Goal: Complete application form

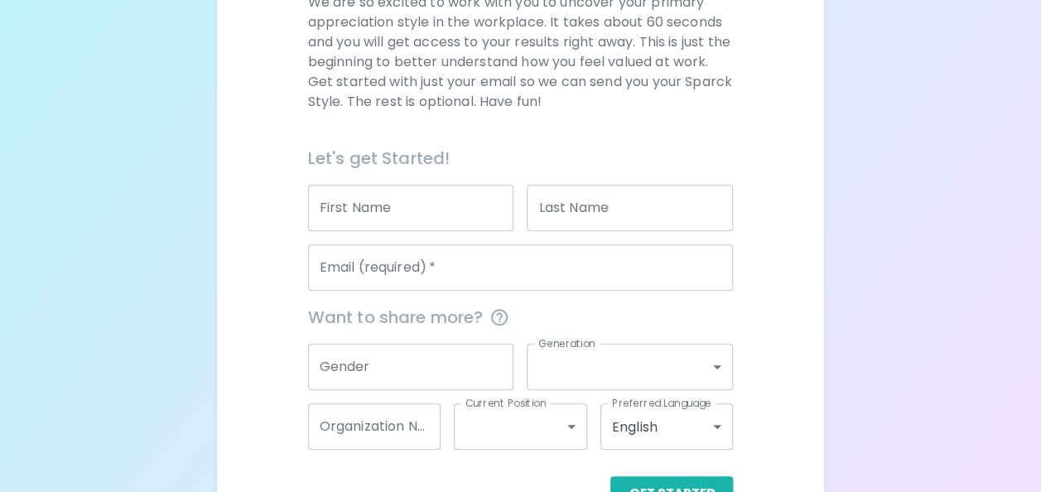
scroll to position [267, 0]
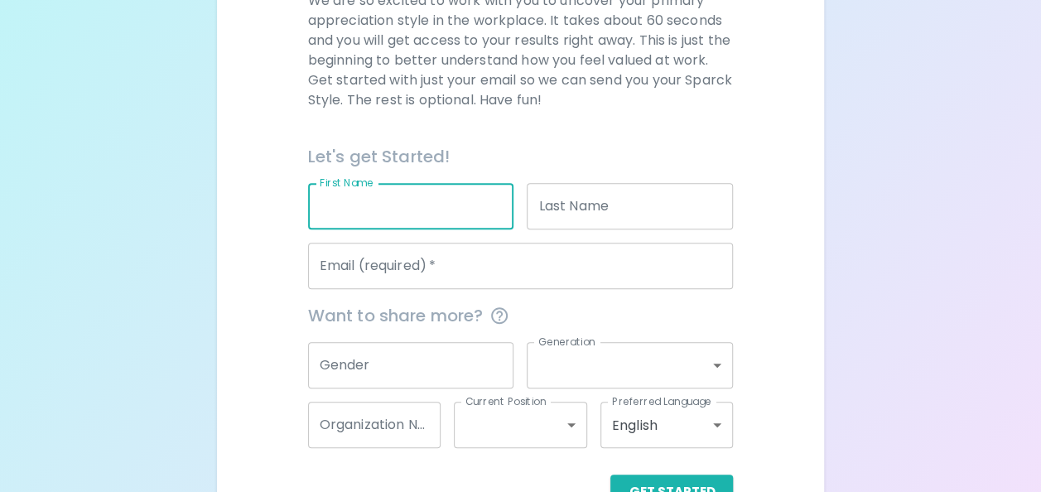
click at [482, 204] on input "First Name" at bounding box center [411, 206] width 206 height 46
type input "[PERSON_NAME]"
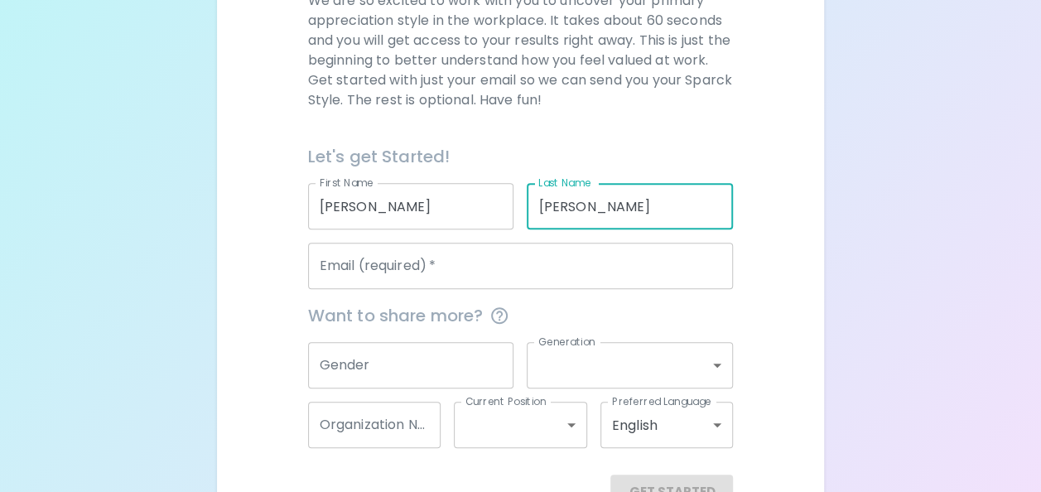
type input "[PERSON_NAME]"
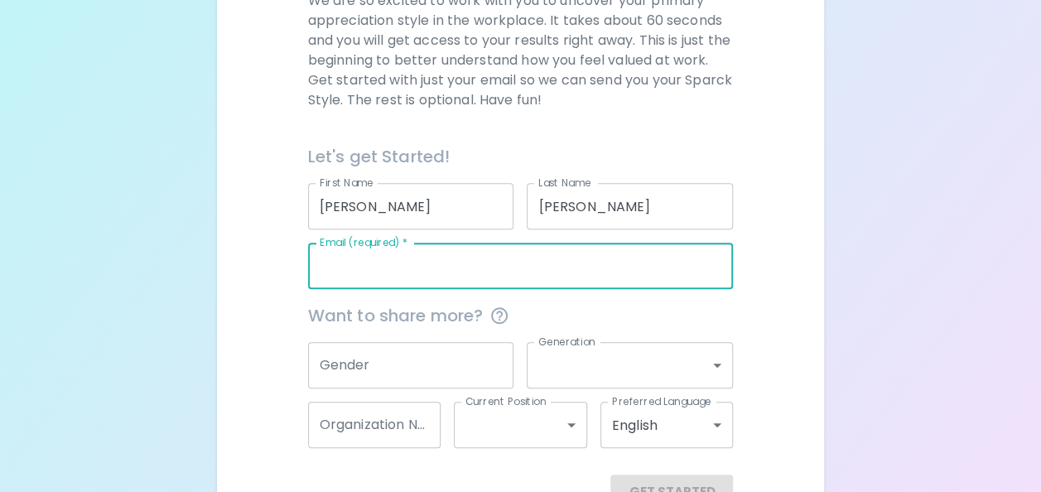
click at [441, 267] on input "Email (required)   *" at bounding box center [521, 266] width 426 height 46
type input "m"
type input "[EMAIL_ADDRESS][DOMAIN_NAME]"
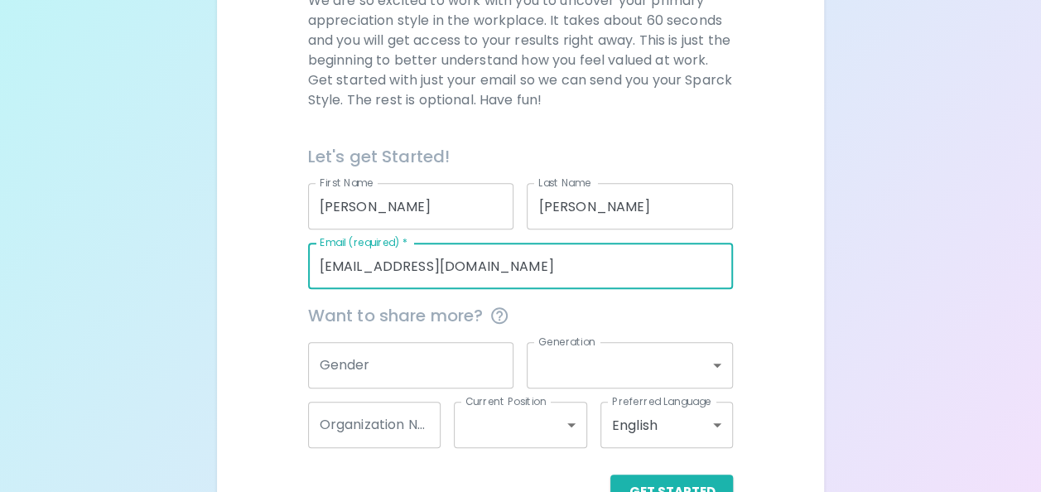
click at [409, 369] on input "Gender" at bounding box center [411, 365] width 206 height 46
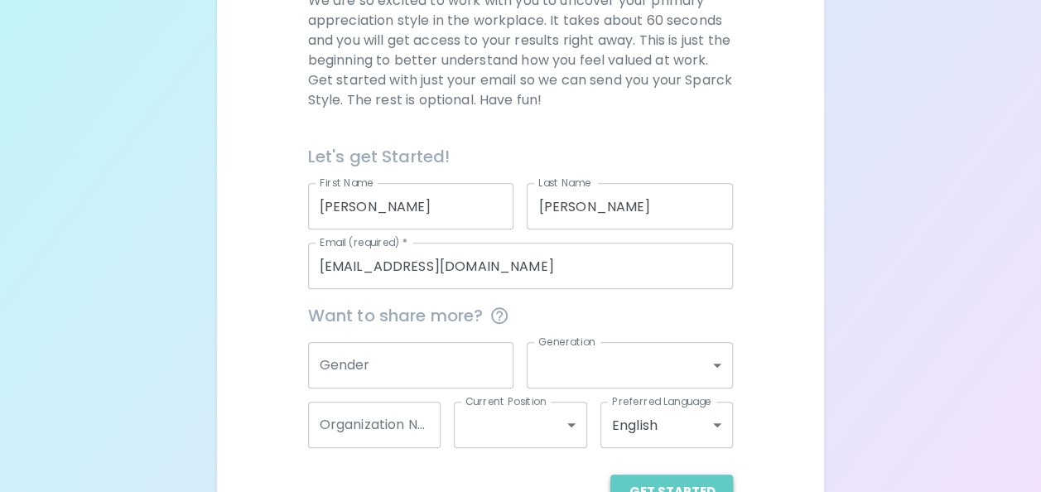
click at [632, 479] on button "Get Started" at bounding box center [671, 492] width 123 height 35
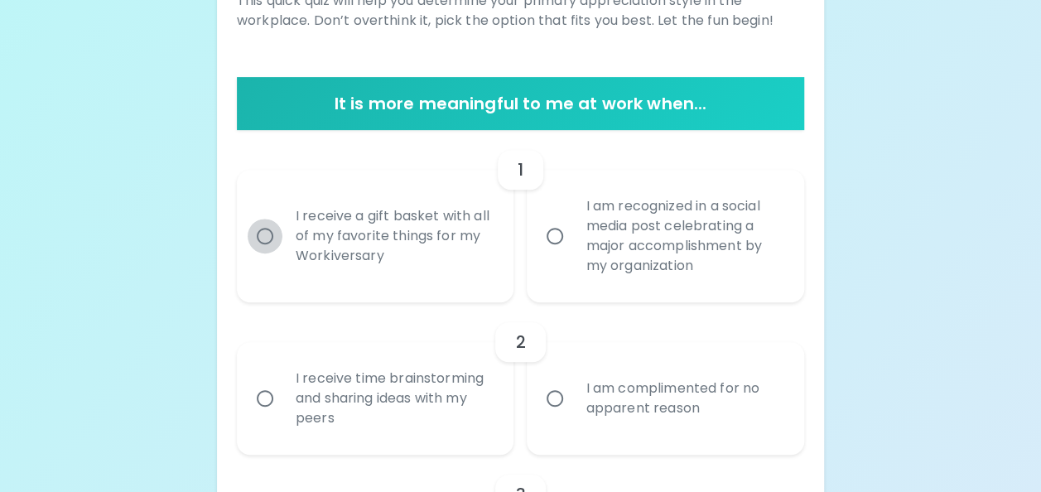
click at [267, 232] on input "I receive a gift basket with all of my favorite things for my Workiversary" at bounding box center [265, 236] width 35 height 35
radio input "true"
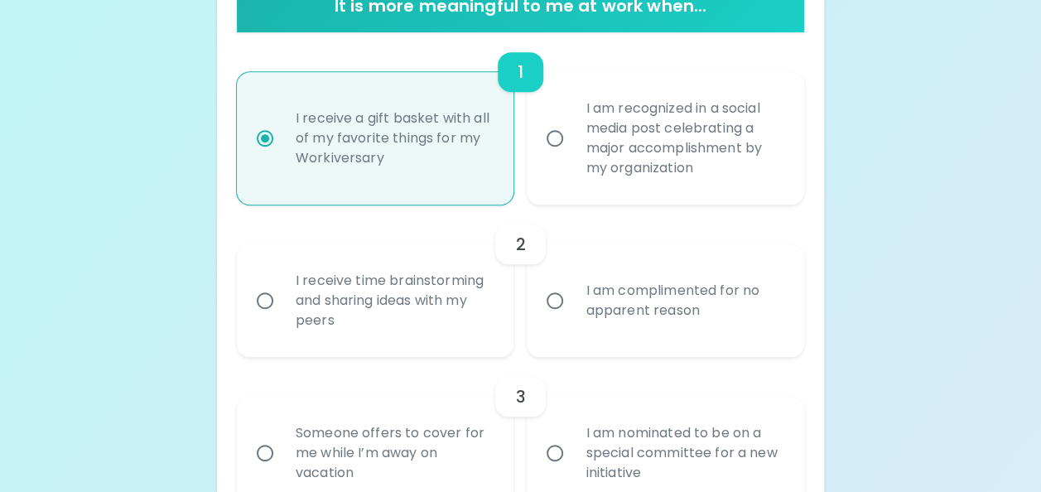
scroll to position [399, 0]
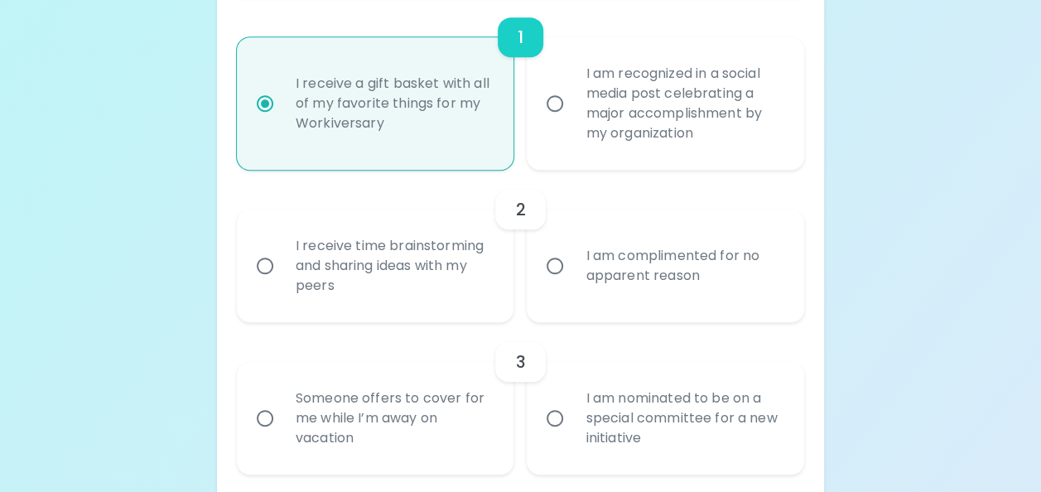
click at [265, 260] on input "I receive time brainstorming and sharing ideas with my peers" at bounding box center [265, 265] width 35 height 35
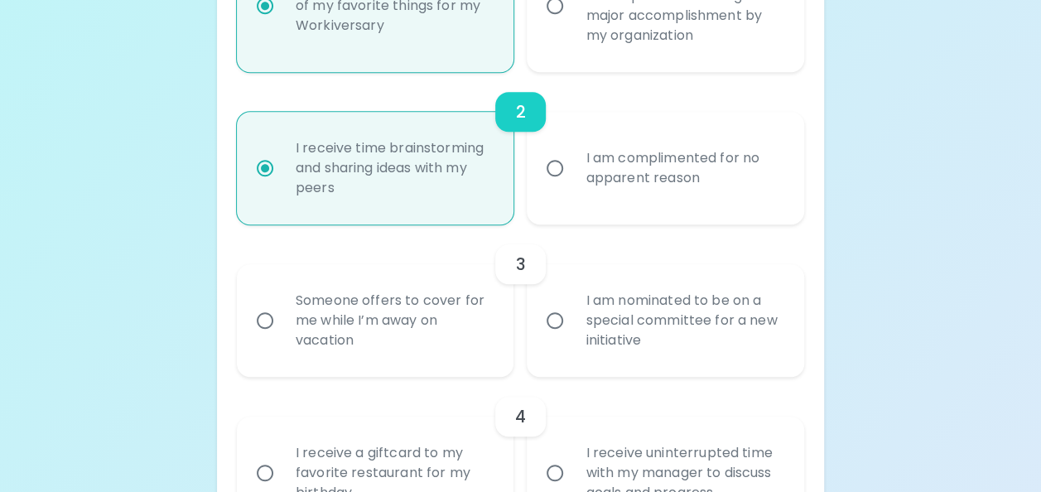
scroll to position [532, 0]
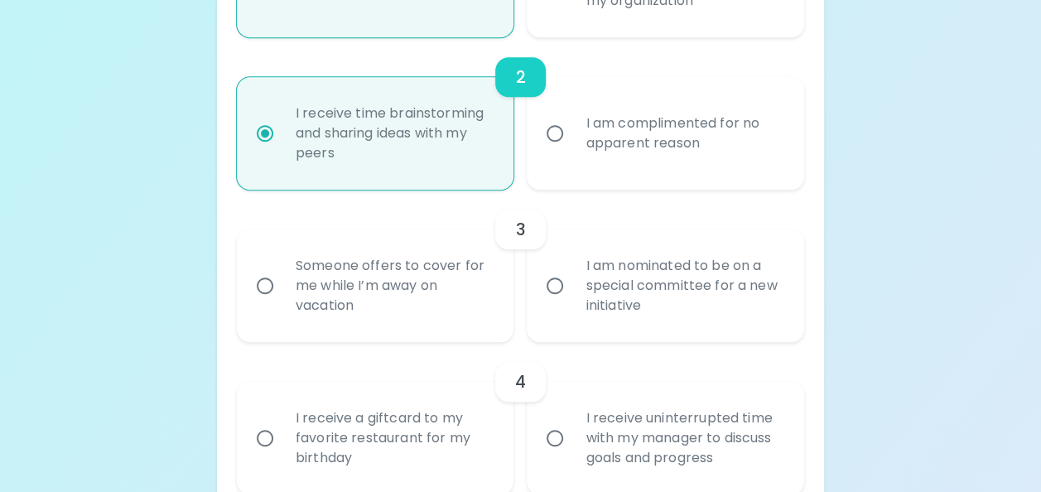
radio input "true"
click at [550, 283] on input "I am nominated to be on a special committee for a new initiative" at bounding box center [554, 285] width 35 height 35
radio input "false"
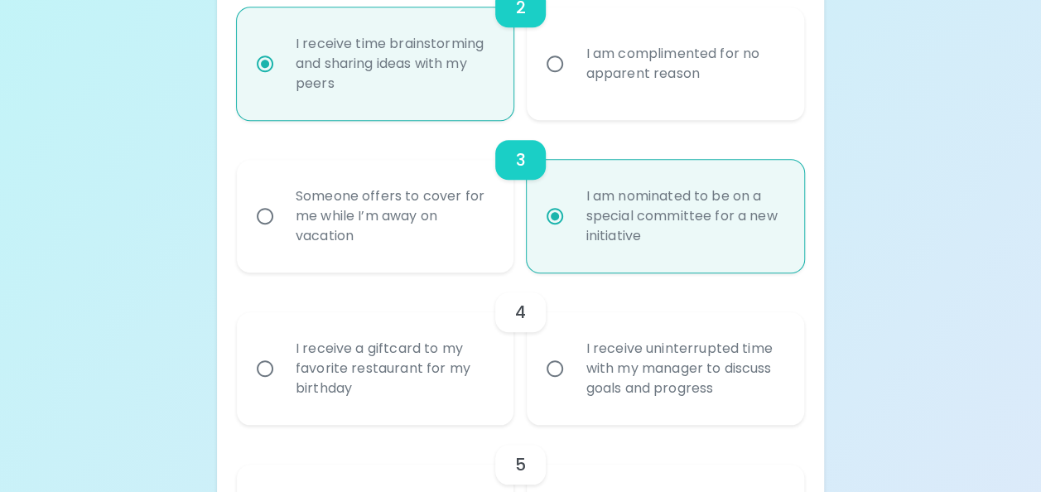
scroll to position [664, 0]
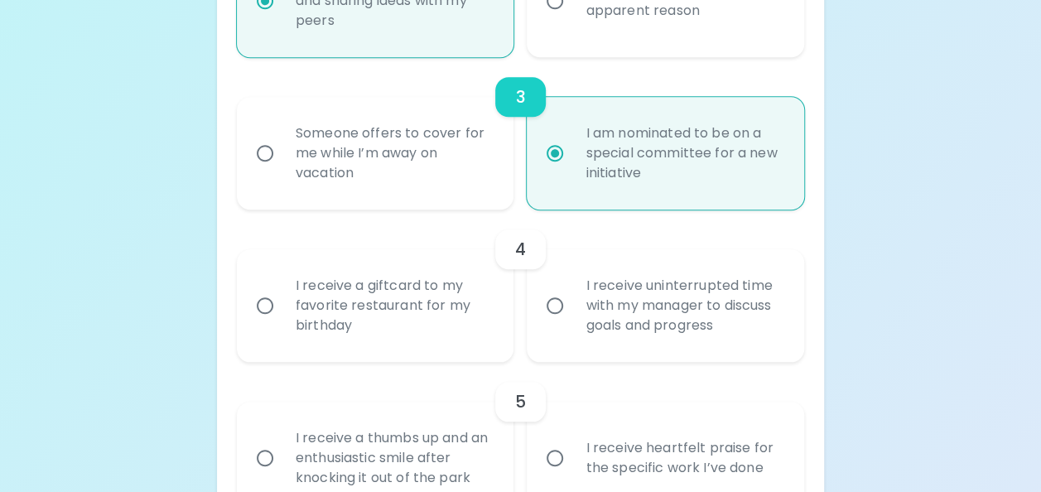
radio input "true"
click at [261, 304] on input "I receive a giftcard to my favorite restaurant for my birthday" at bounding box center [265, 305] width 35 height 35
radio input "false"
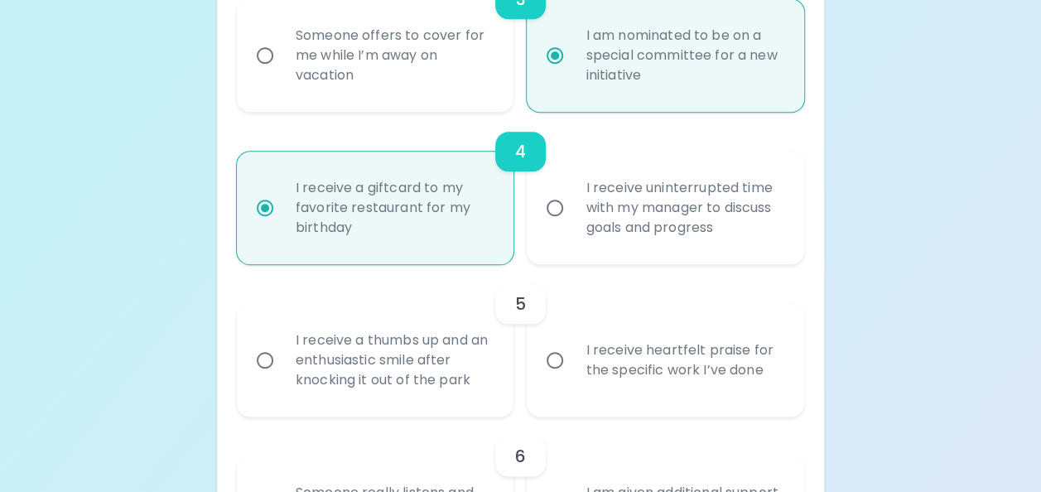
scroll to position [797, 0]
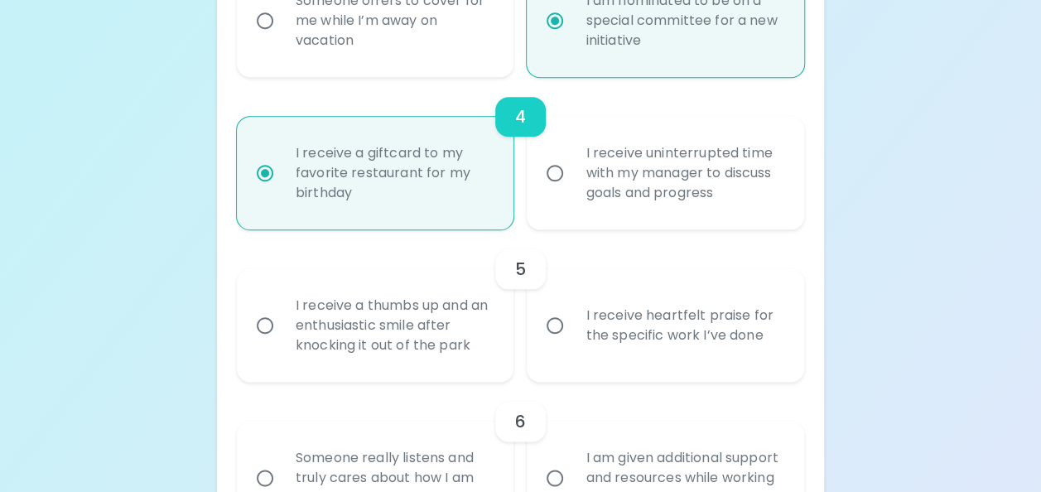
radio input "true"
click at [555, 325] on input "I receive heartfelt praise for the specific work I’ve done" at bounding box center [554, 325] width 35 height 35
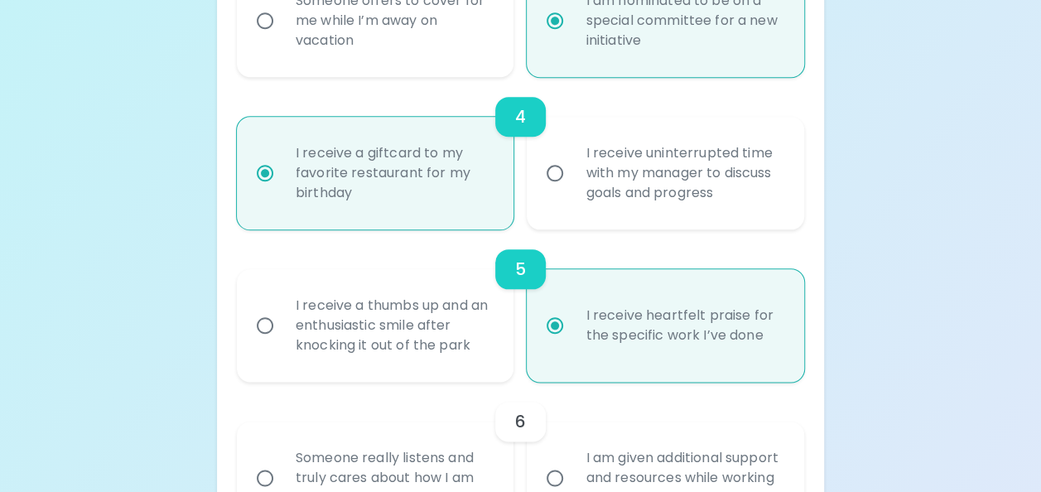
radio input "false"
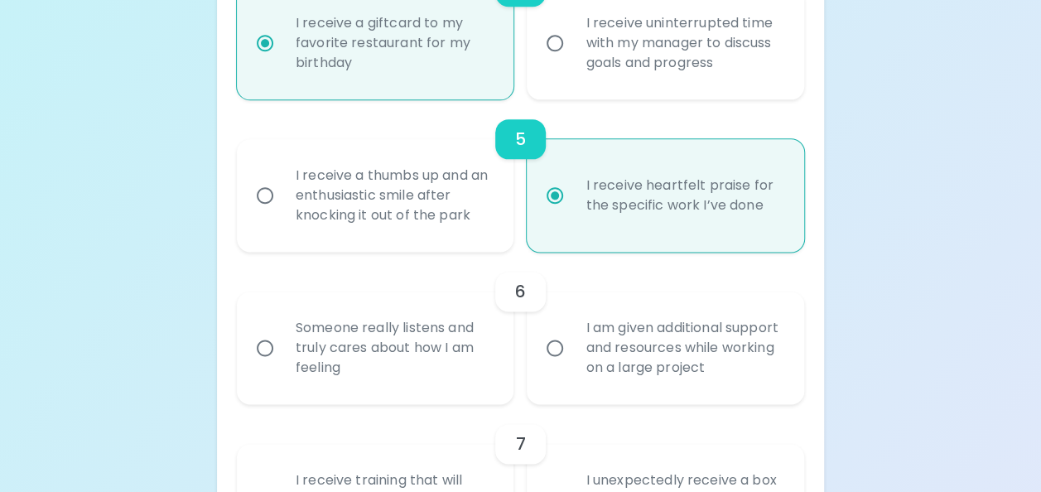
scroll to position [929, 0]
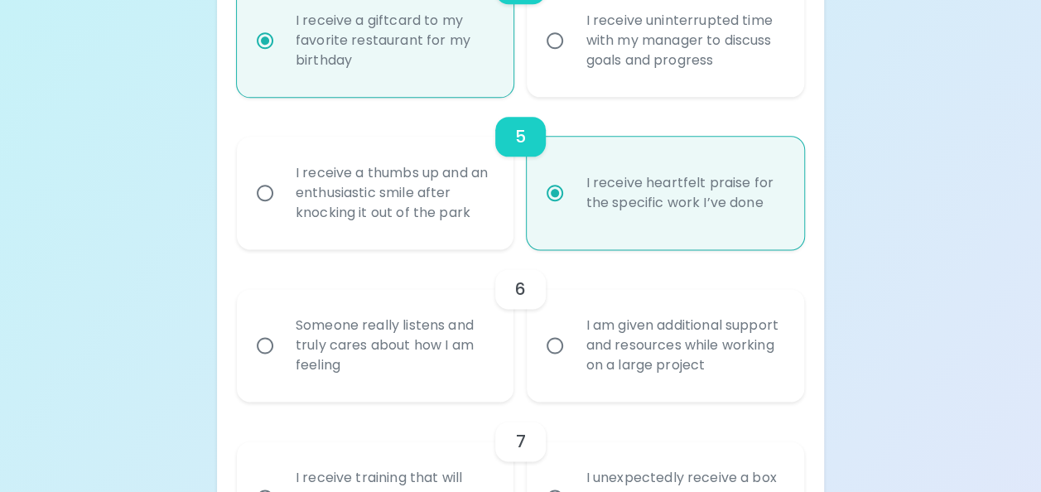
radio input "true"
click at [264, 339] on input "Someone really listens and truly cares about how I am feeling" at bounding box center [265, 345] width 35 height 35
radio input "false"
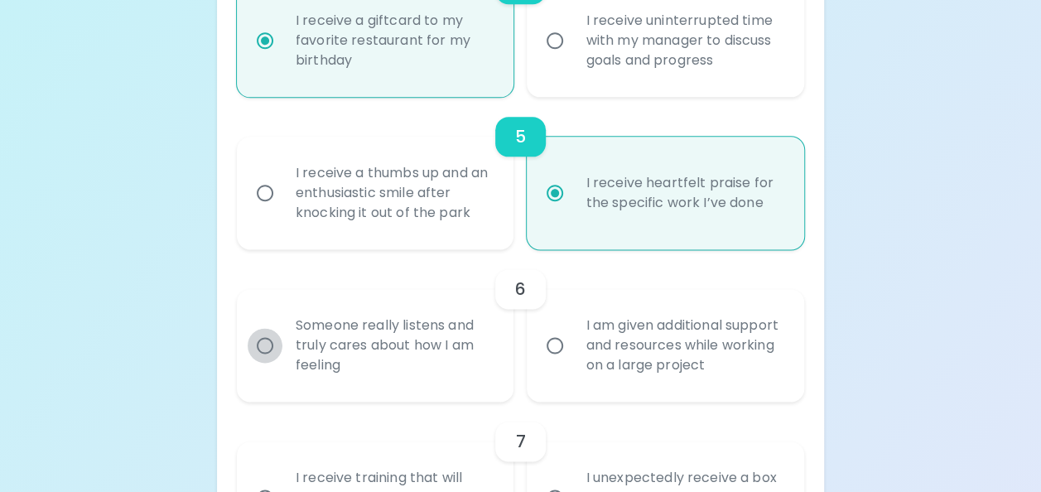
radio input "false"
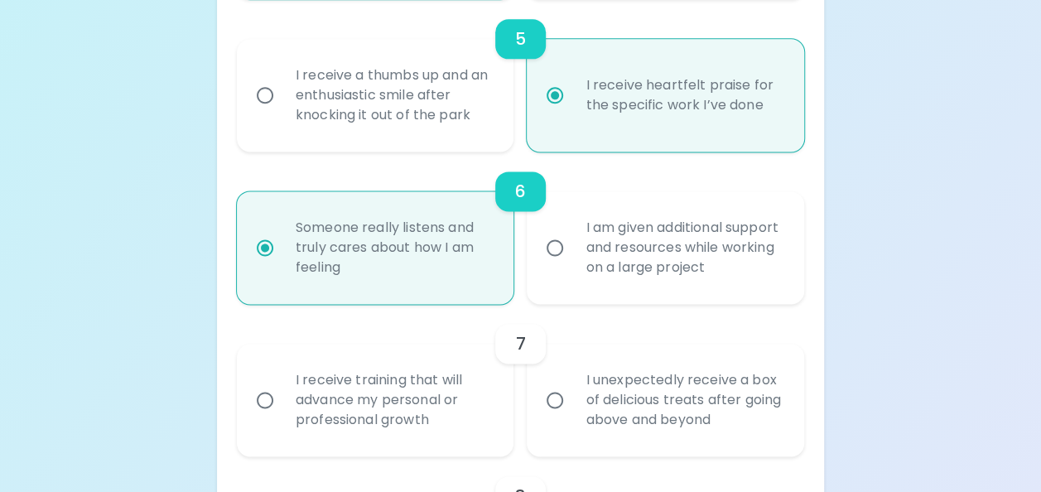
scroll to position [1062, 0]
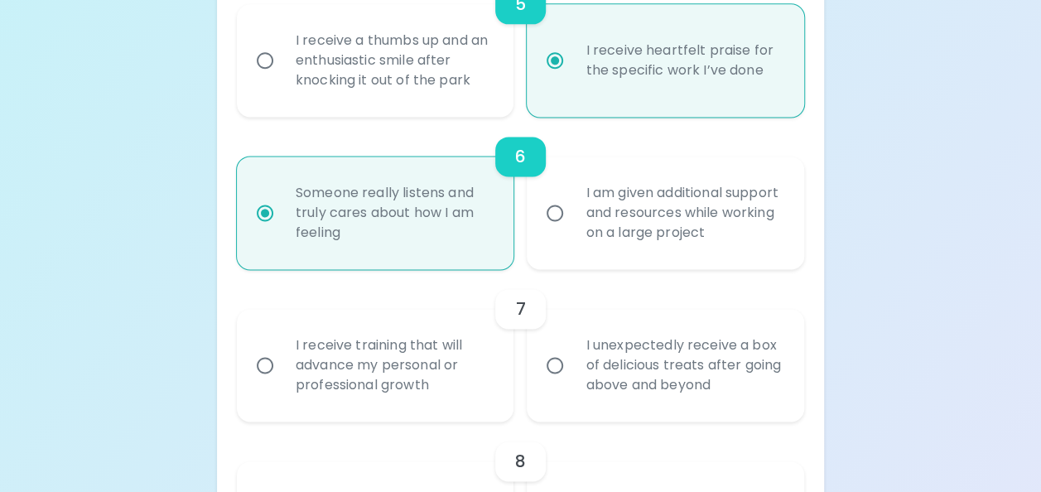
radio input "true"
click at [558, 363] on input "I unexpectedly receive a box of delicious treats after going above and beyond" at bounding box center [554, 365] width 35 height 35
radio input "false"
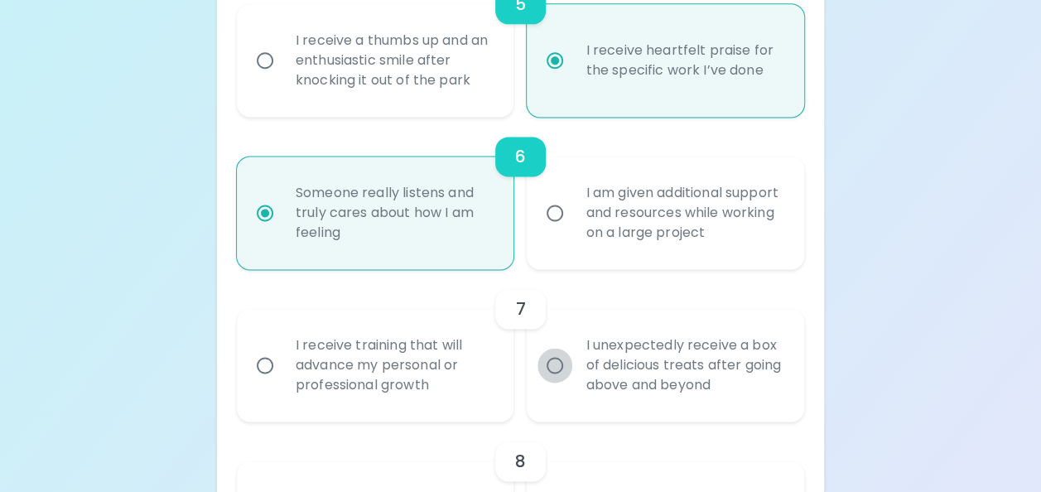
radio input "false"
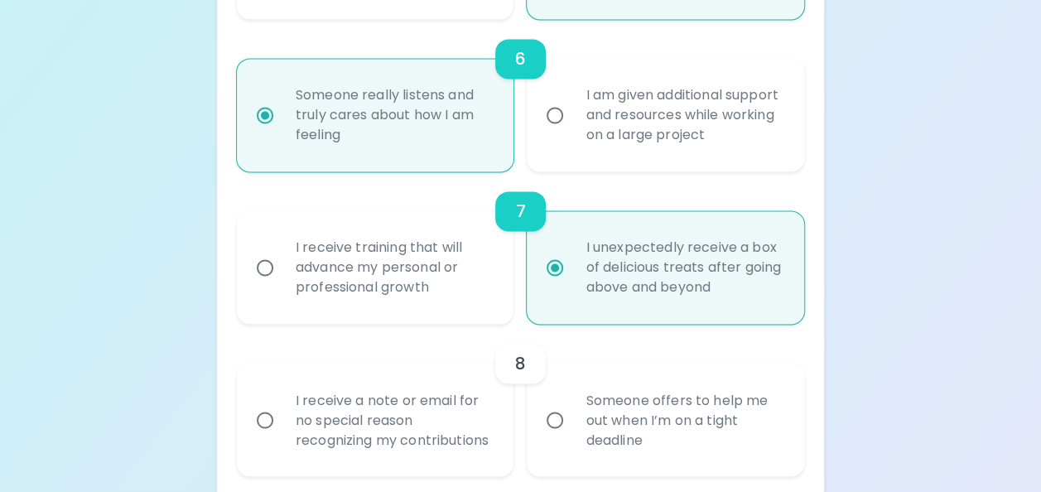
scroll to position [1194, 0]
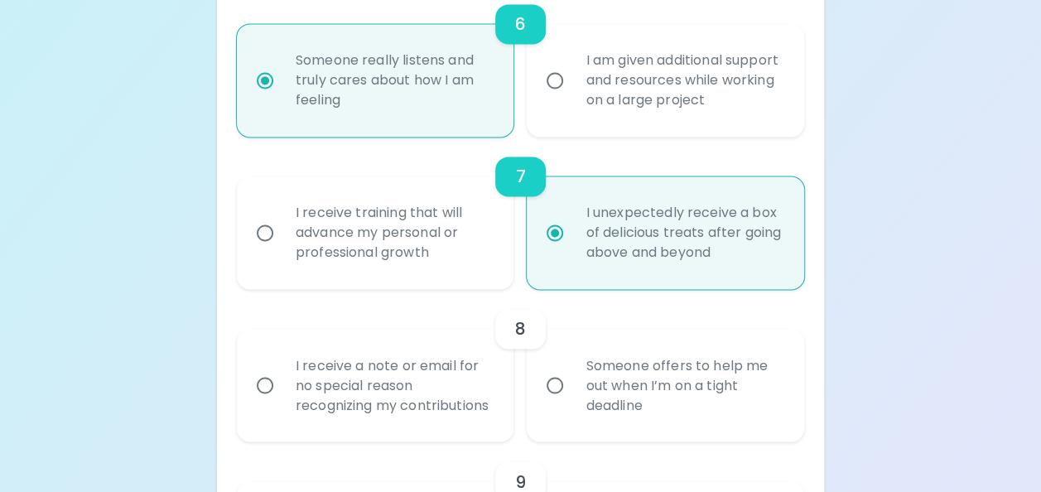
radio input "true"
click at [259, 393] on input "I receive a note or email for no special reason recognizing my contributions" at bounding box center [265, 385] width 35 height 35
radio input "false"
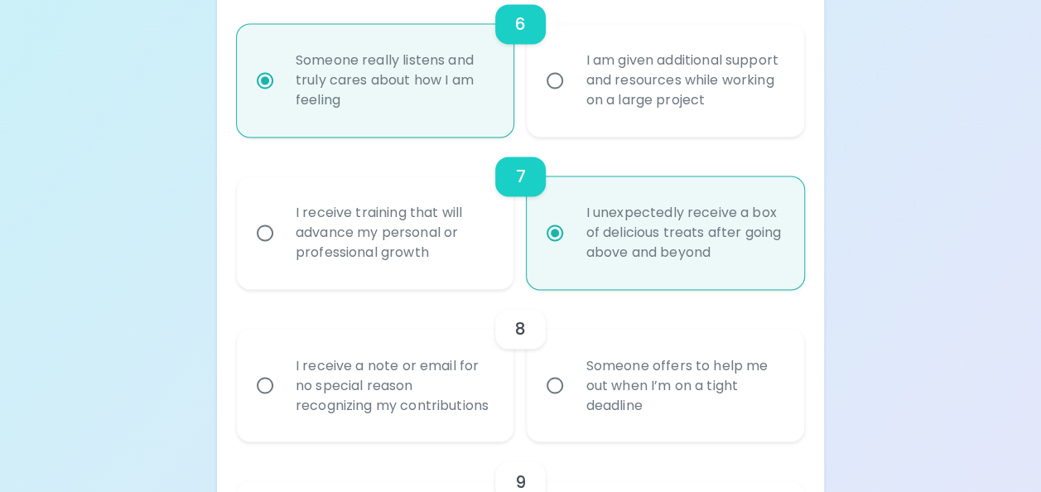
radio input "false"
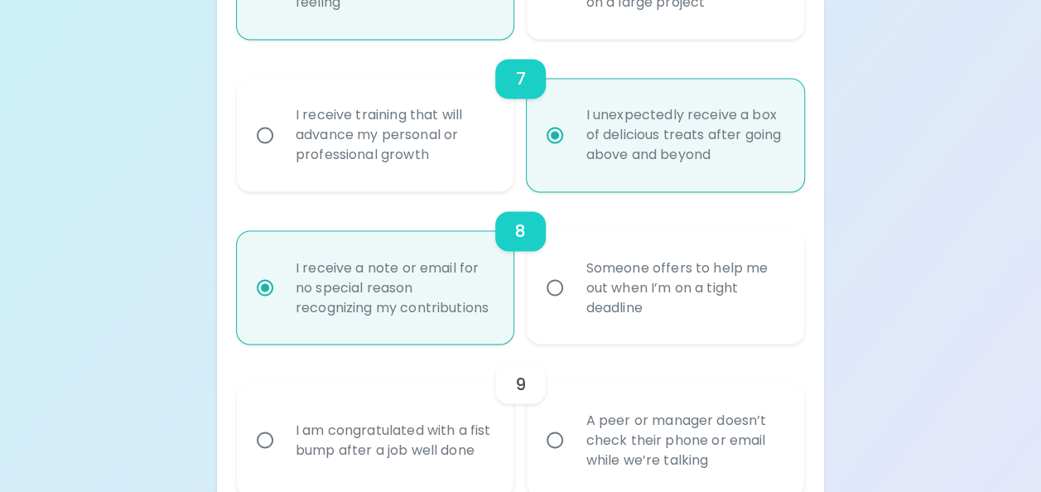
scroll to position [1327, 0]
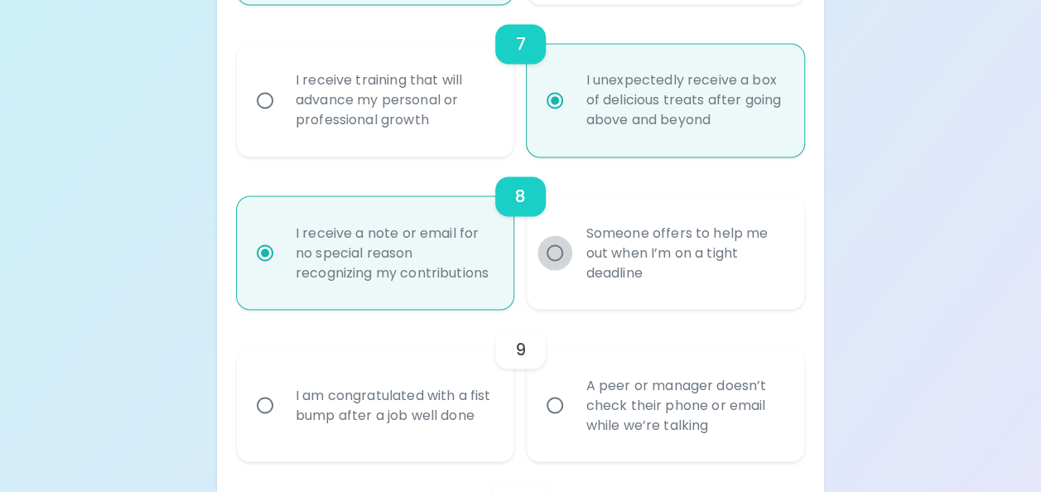
radio input "true"
click at [554, 258] on input "Someone offers to help me out when I’m on a tight deadline" at bounding box center [554, 252] width 35 height 35
radio input "false"
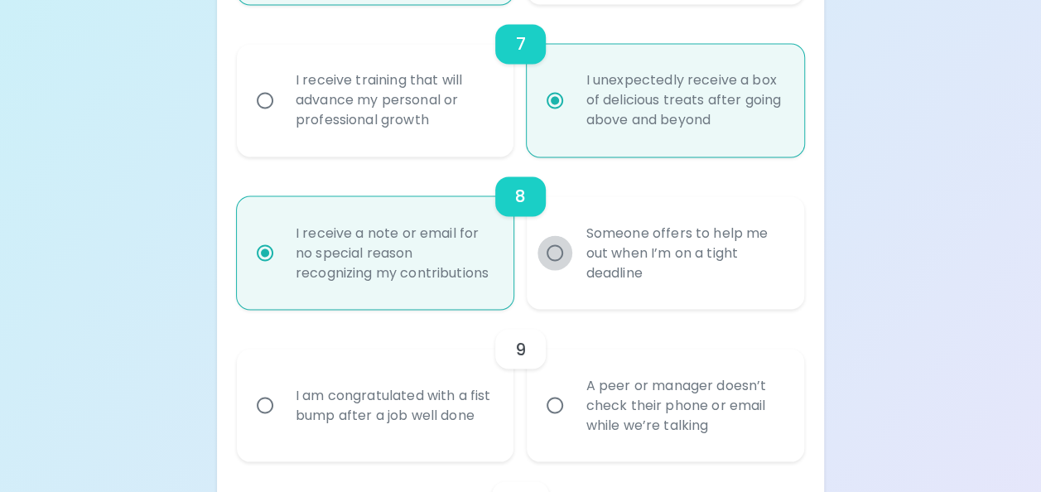
radio input "false"
radio input "true"
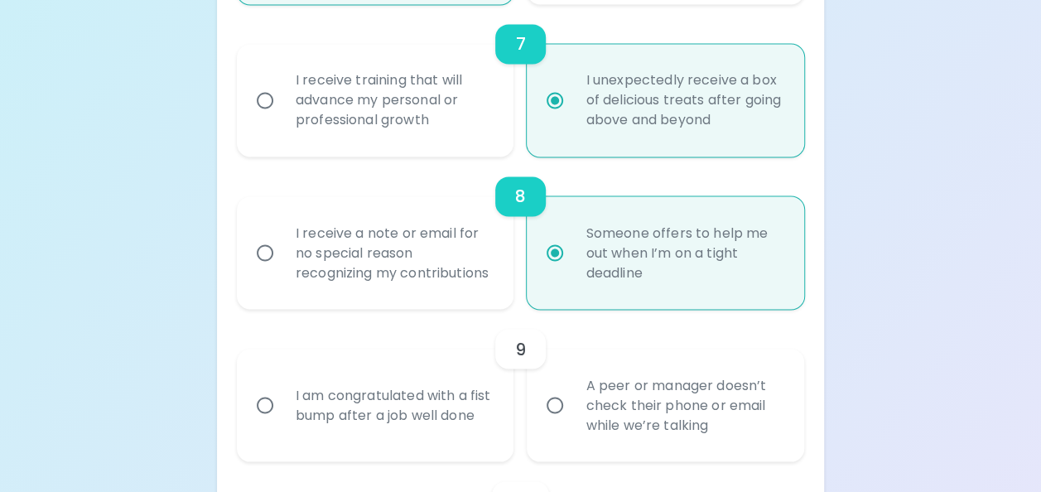
radio input "true"
click at [269, 418] on input "I am congratulated with a fist bump after a job well done" at bounding box center [265, 405] width 35 height 35
radio input "false"
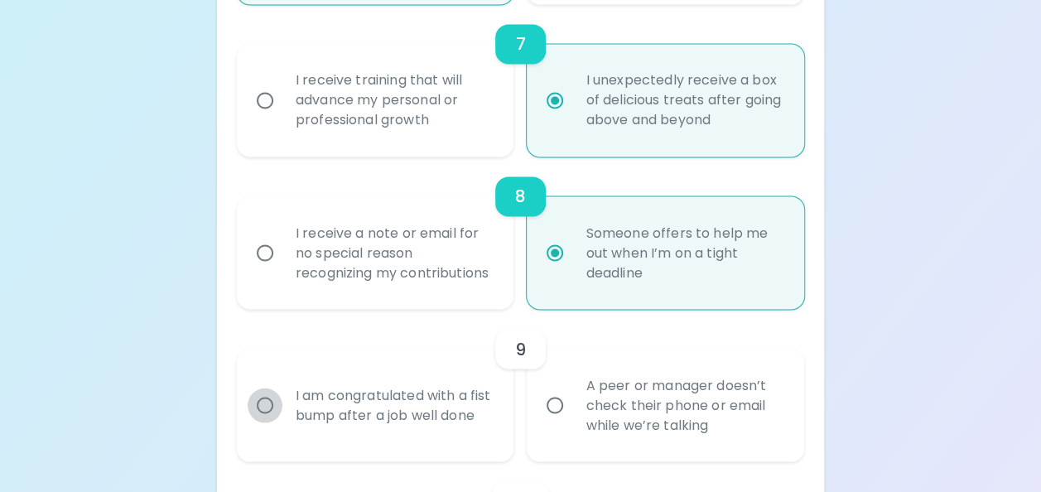
radio input "false"
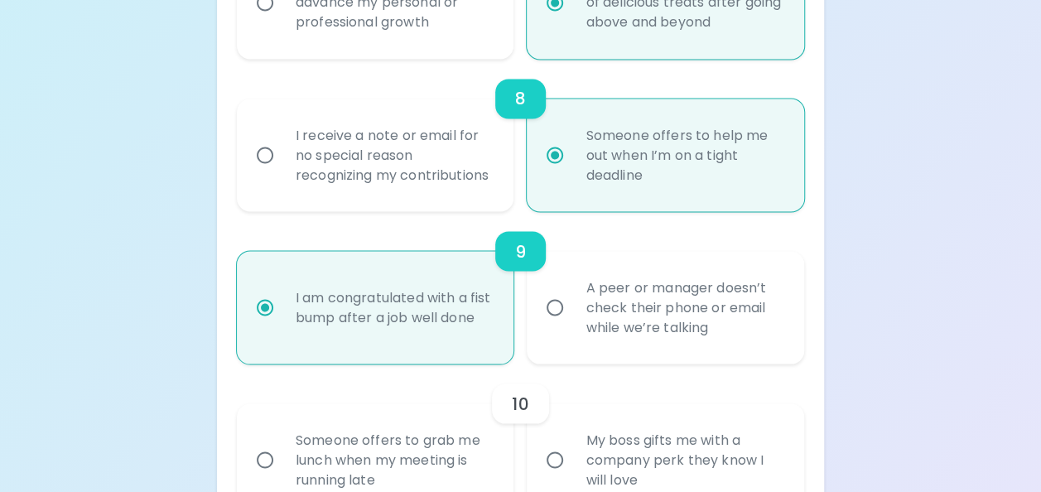
scroll to position [1459, 0]
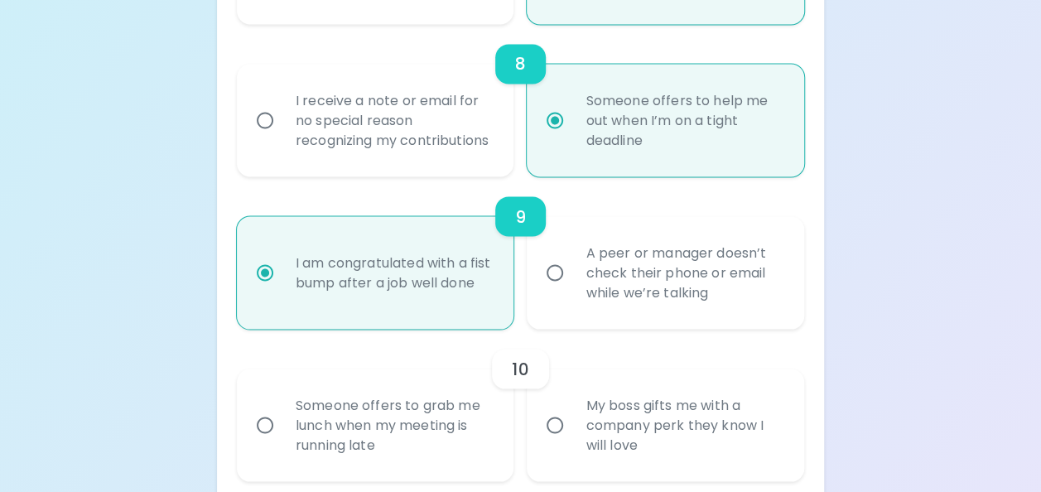
radio input "true"
click at [553, 437] on input "My boss gifts me with a company perk they know I will love" at bounding box center [554, 424] width 35 height 35
radio input "false"
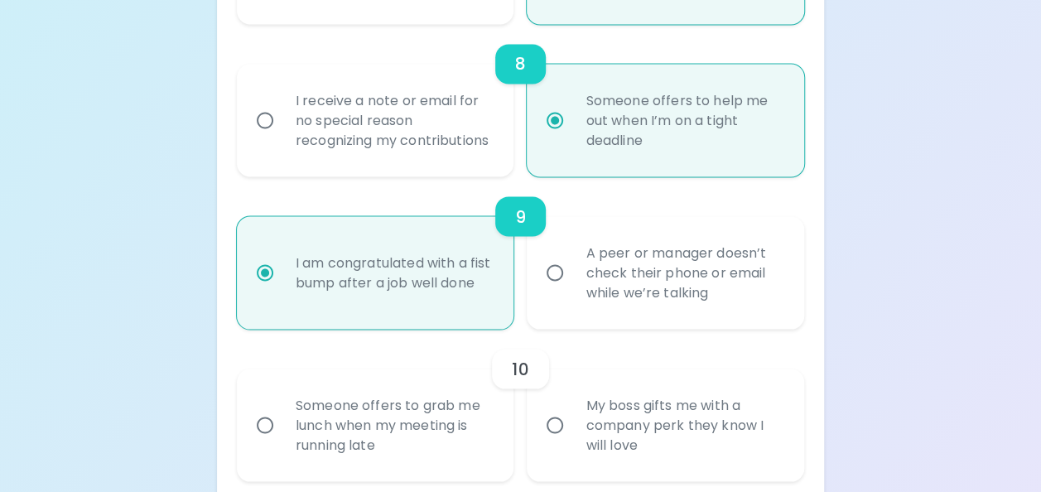
radio input "false"
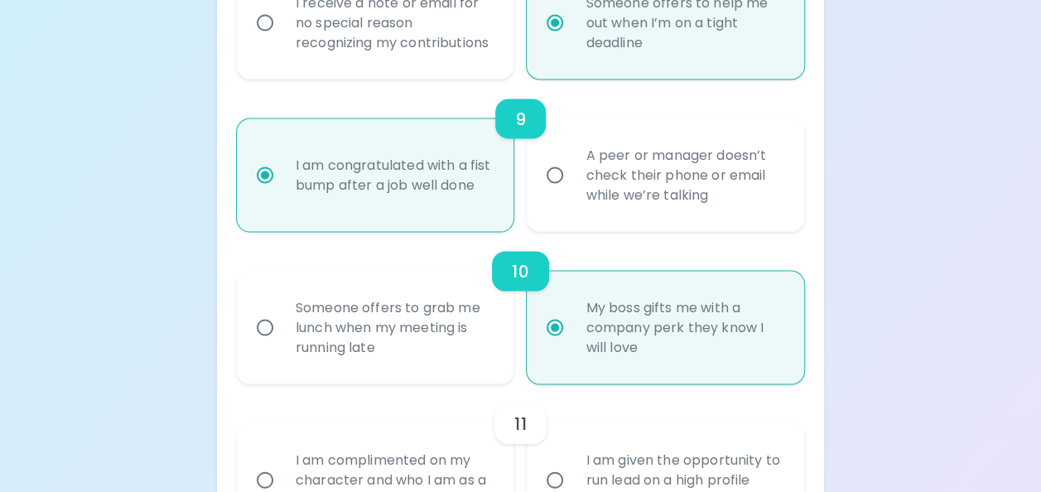
scroll to position [1592, 0]
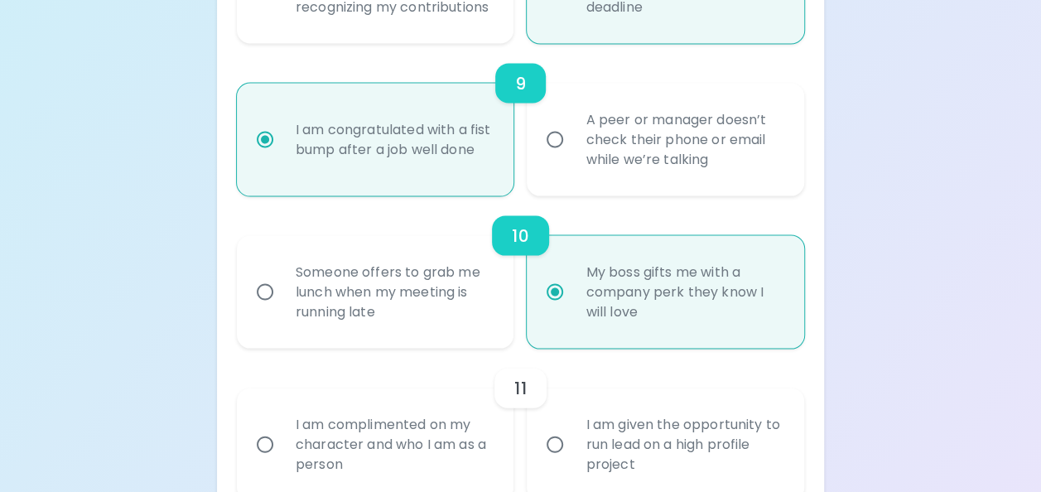
radio input "true"
click at [456, 471] on div "I am complimented on my character and who I am as a person" at bounding box center [393, 444] width 223 height 99
click at [282, 462] on input "I am complimented on my character and who I am as a person" at bounding box center [265, 444] width 35 height 35
radio input "false"
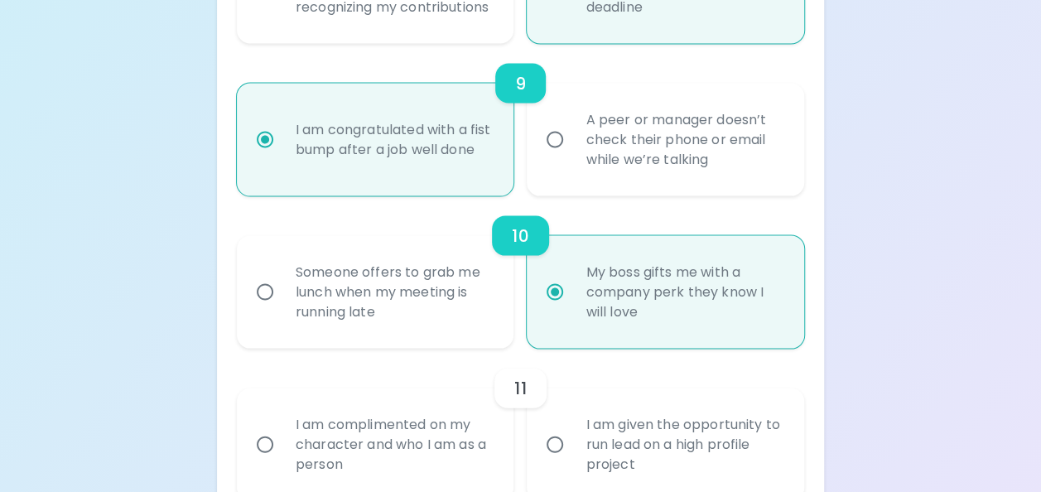
radio input "false"
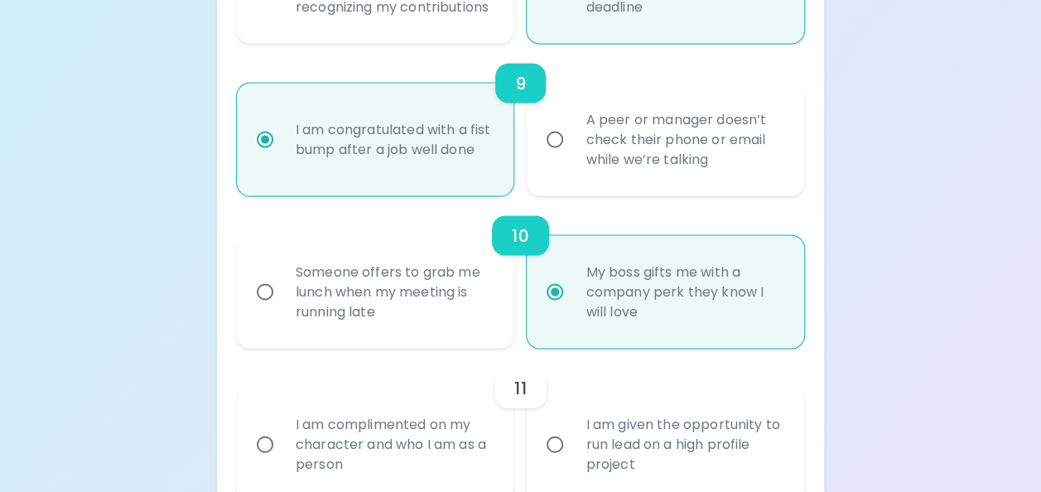
radio input "false"
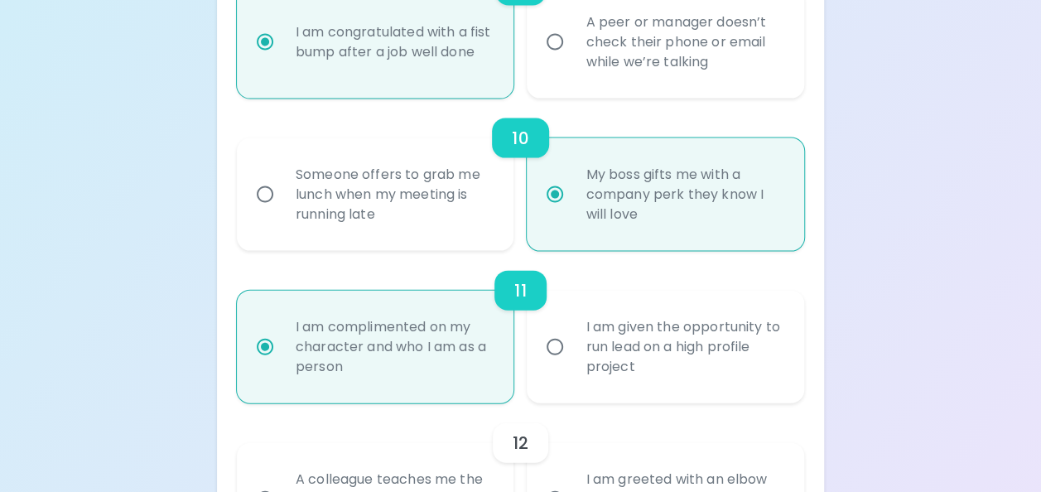
scroll to position [1724, 0]
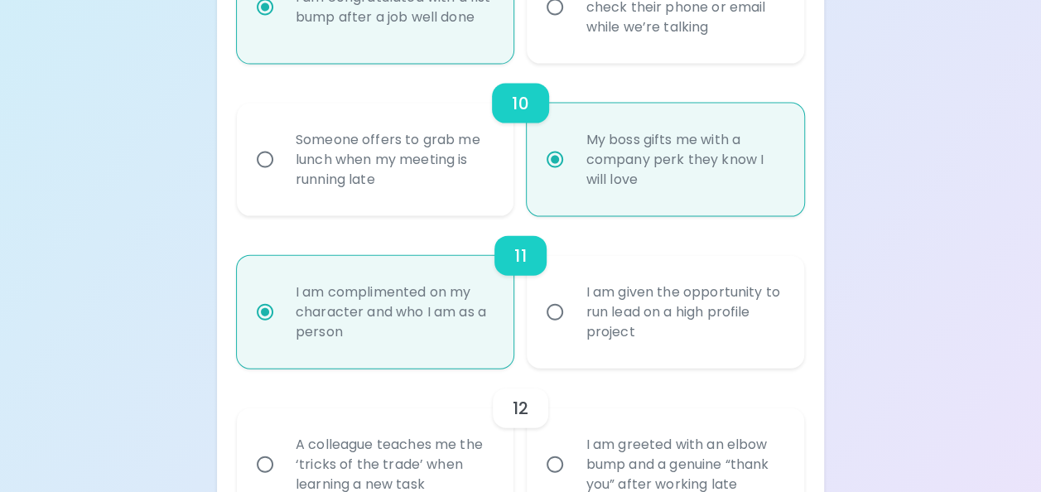
radio input "true"
click at [554, 326] on input "I am given the opportunity to run lead on a high profile project" at bounding box center [554, 312] width 35 height 35
radio input "false"
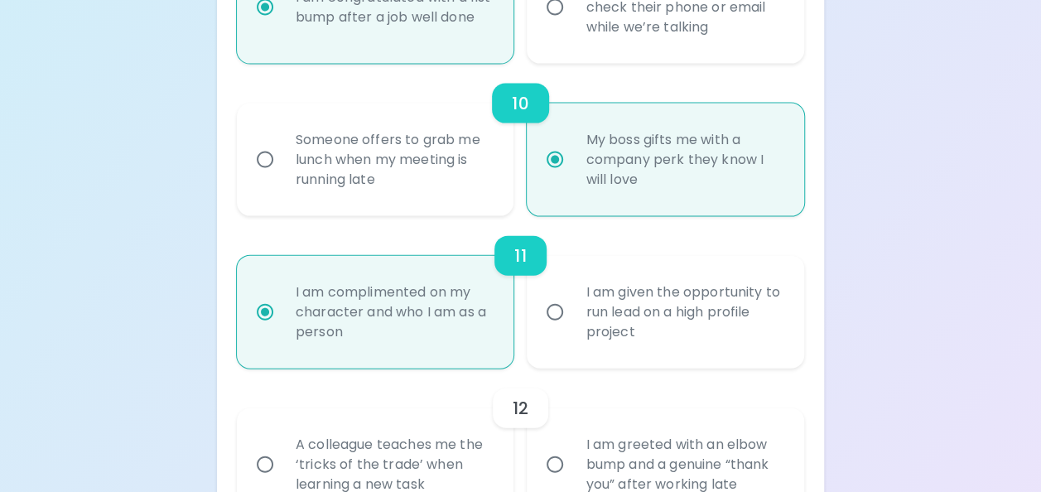
radio input "false"
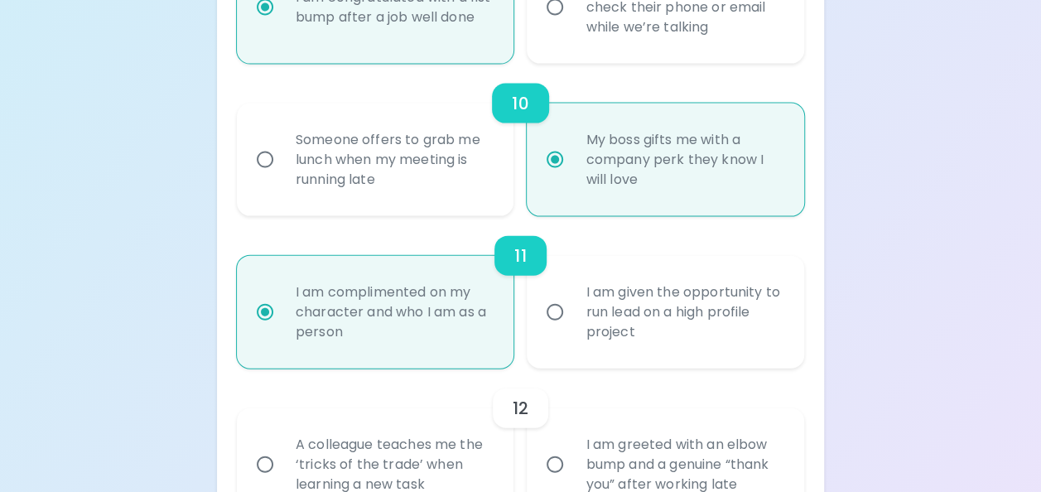
radio input "false"
radio input "true"
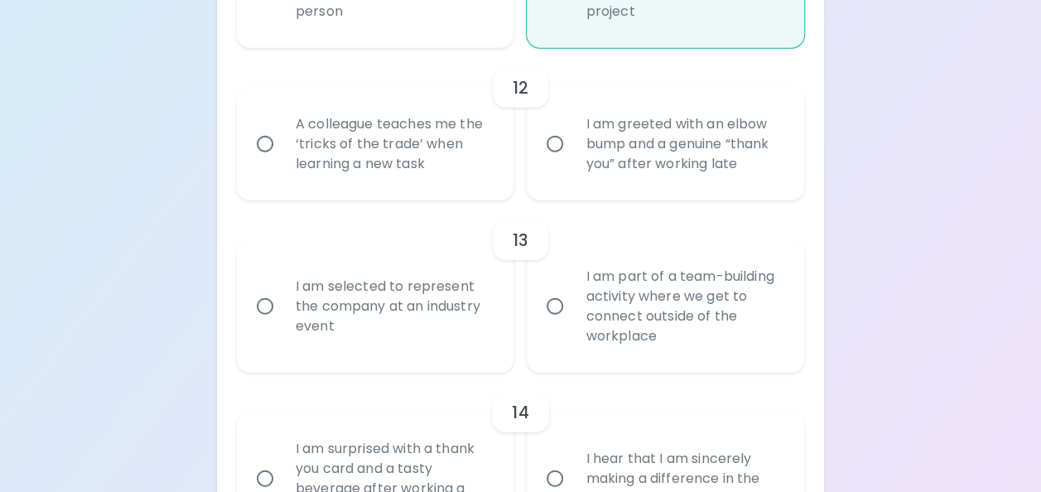
scroll to position [2048, 0]
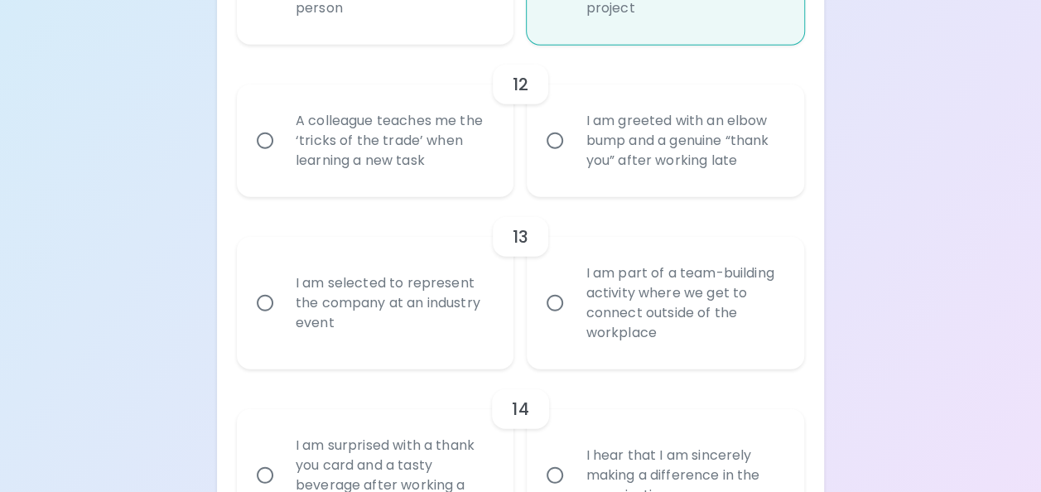
radio input "true"
click at [265, 156] on input "A colleague teaches me the ‘tricks of the trade’ when learning a new task" at bounding box center [265, 140] width 35 height 35
radio input "false"
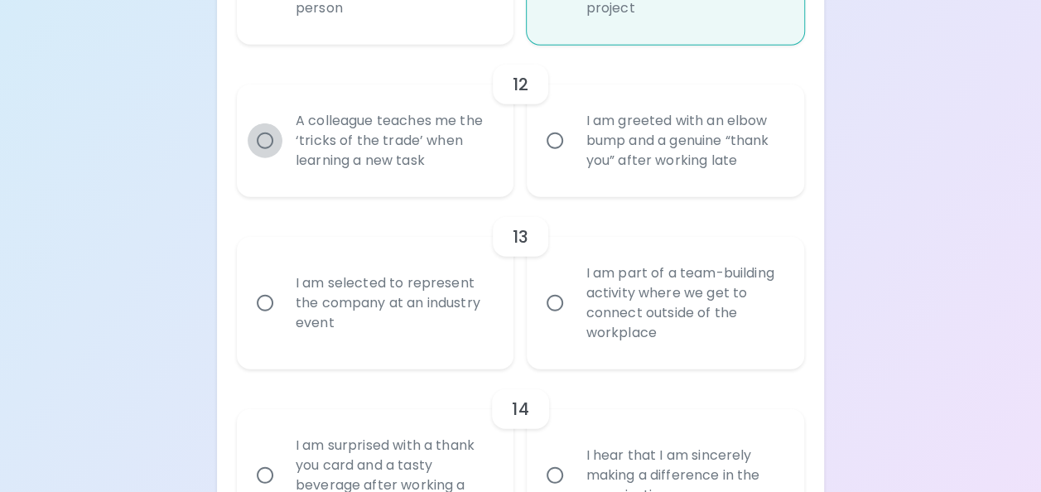
radio input "false"
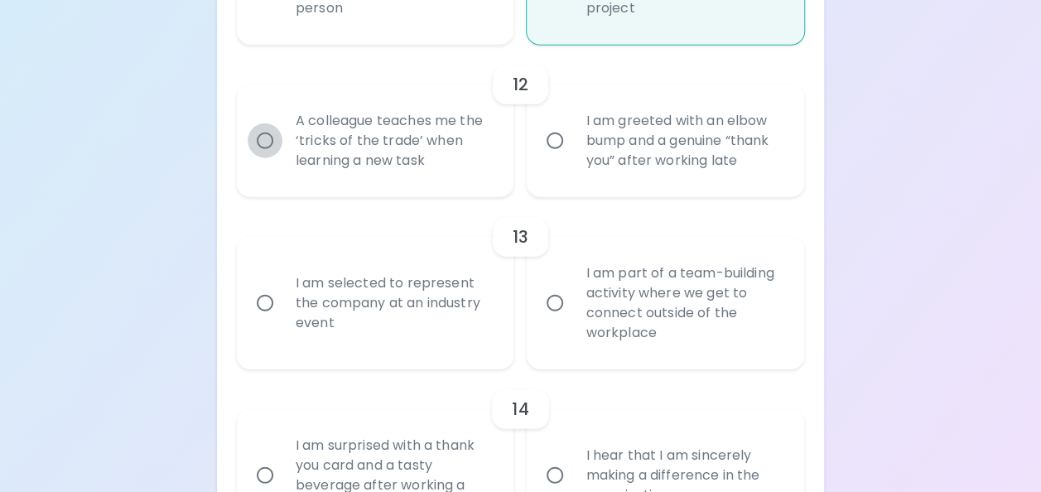
radio input "false"
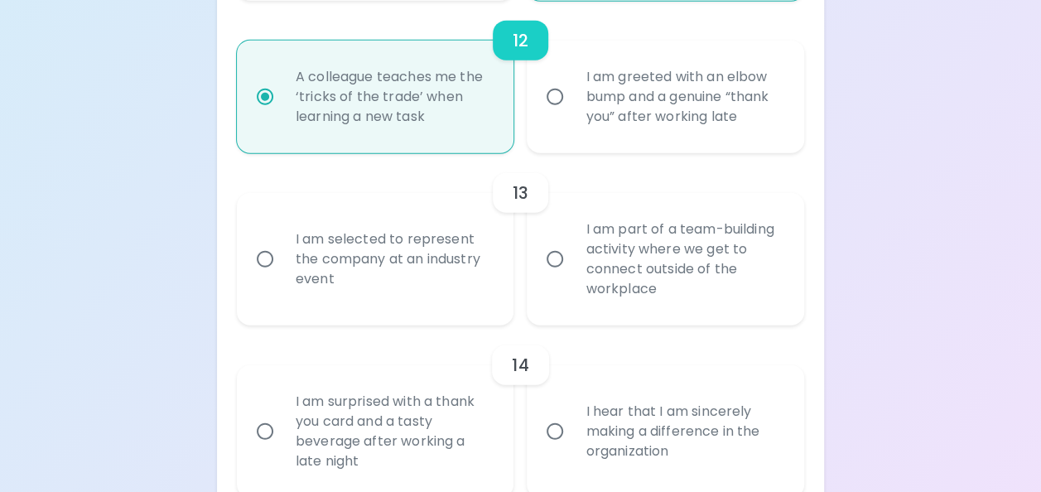
scroll to position [2181, 0]
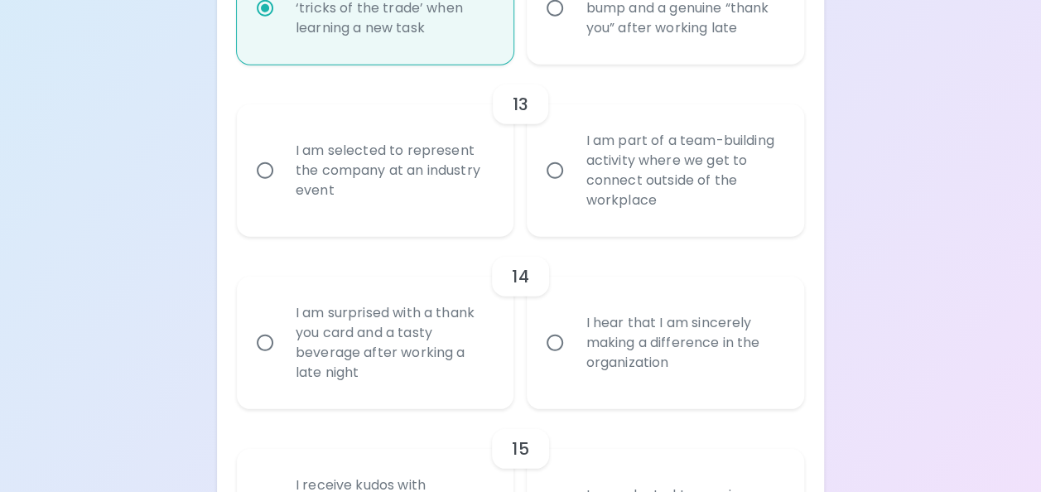
radio input "true"
click at [263, 186] on input "I am selected to represent the company at an industry event" at bounding box center [265, 170] width 35 height 35
radio input "false"
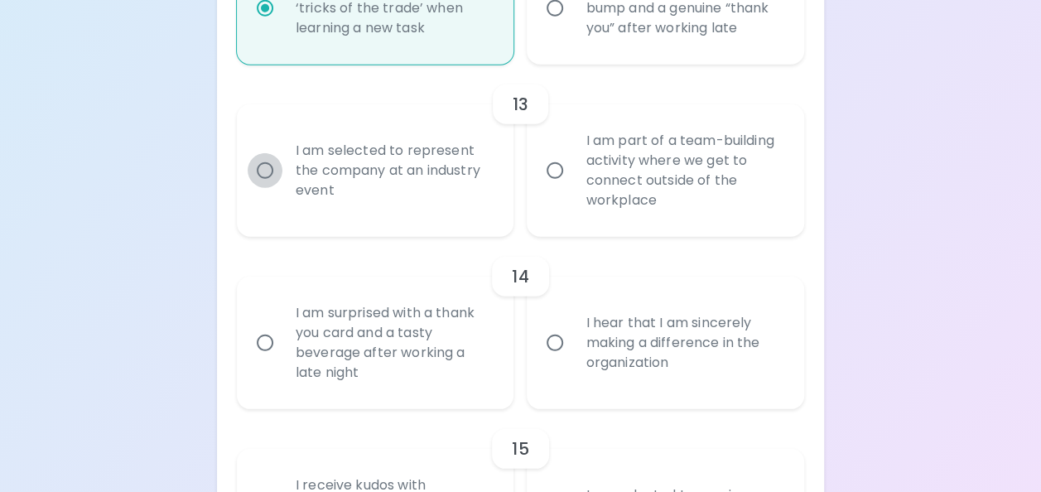
radio input "false"
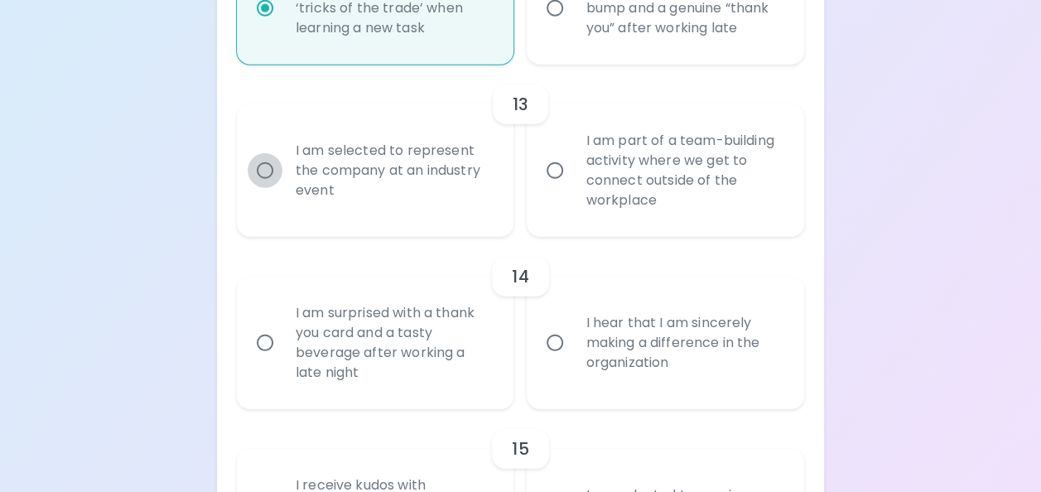
radio input "false"
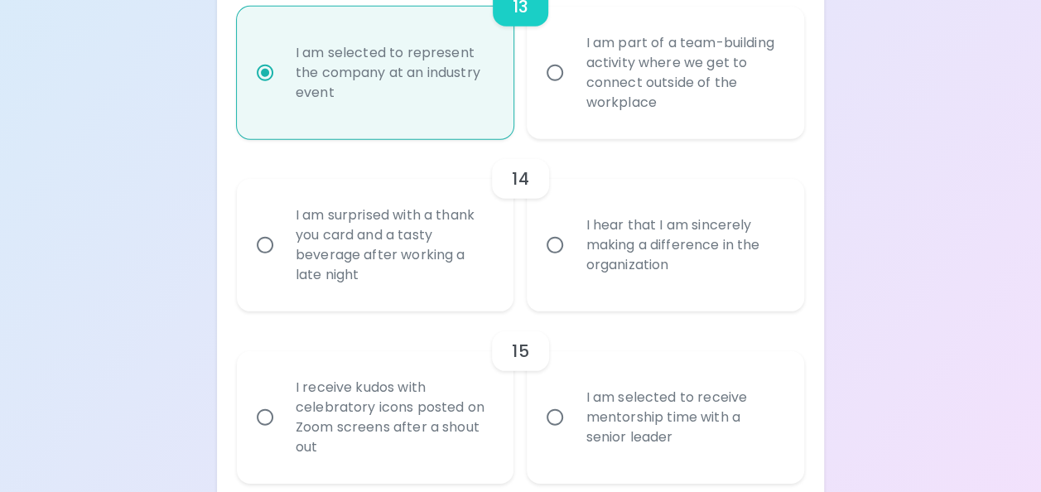
scroll to position [2313, 0]
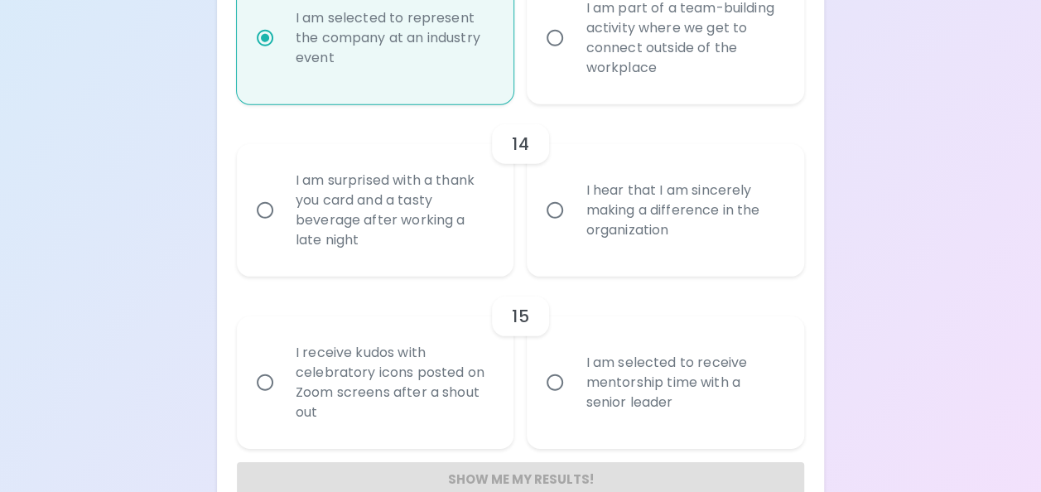
radio input "true"
click at [262, 227] on input "I am surprised with a thank you card and a tasty beverage after working a late …" at bounding box center [265, 210] width 35 height 35
radio input "false"
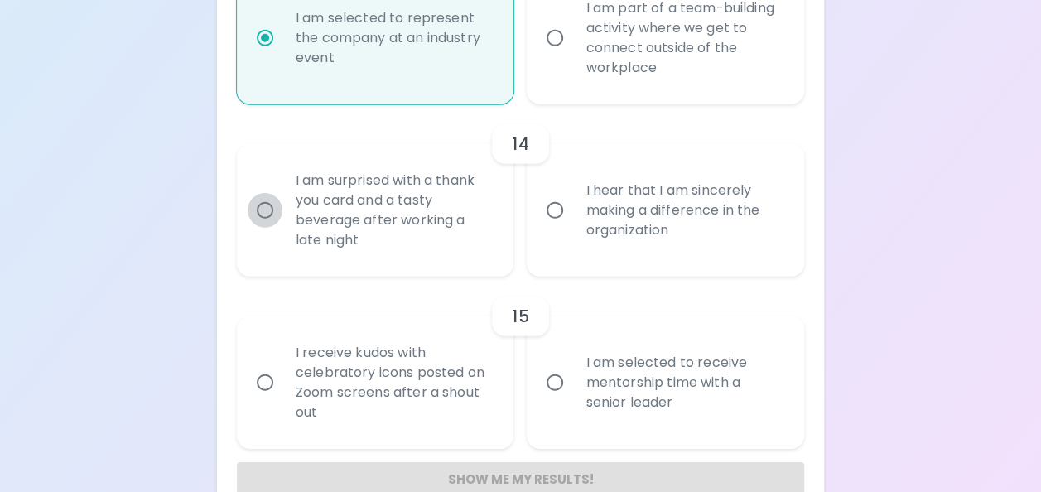
radio input "false"
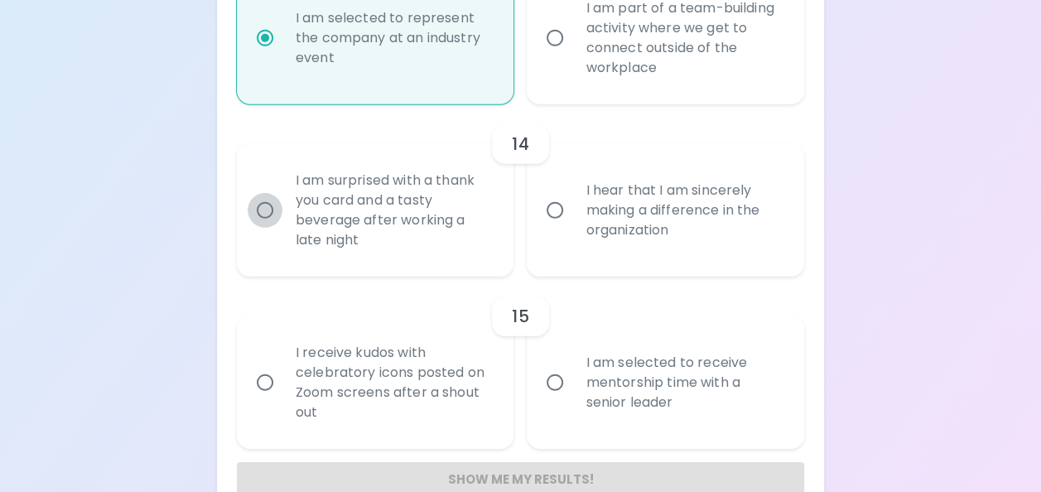
radio input "false"
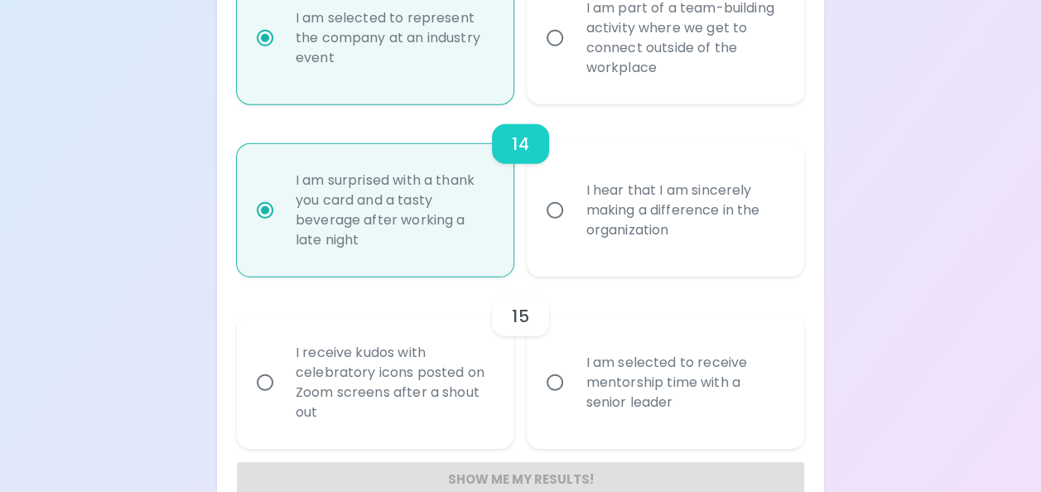
scroll to position [2370, 0]
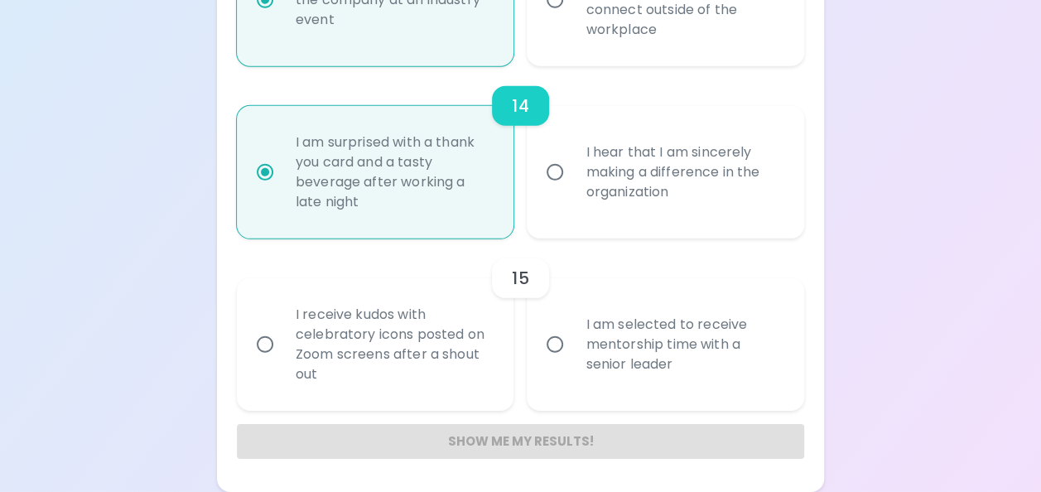
radio input "true"
click at [268, 340] on input "I receive kudos with celebratory icons posted on Zoom screens after a shout out" at bounding box center [265, 344] width 35 height 35
radio input "false"
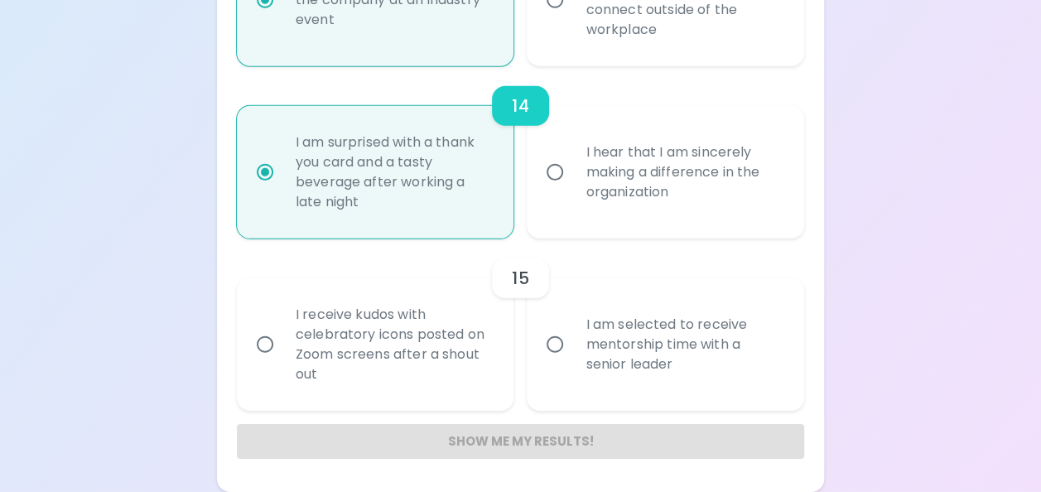
radio input "false"
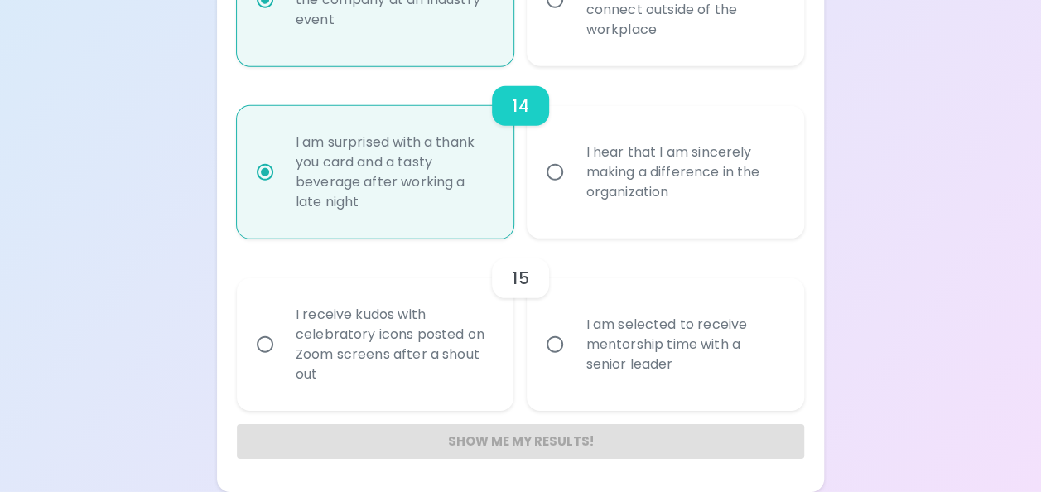
radio input "false"
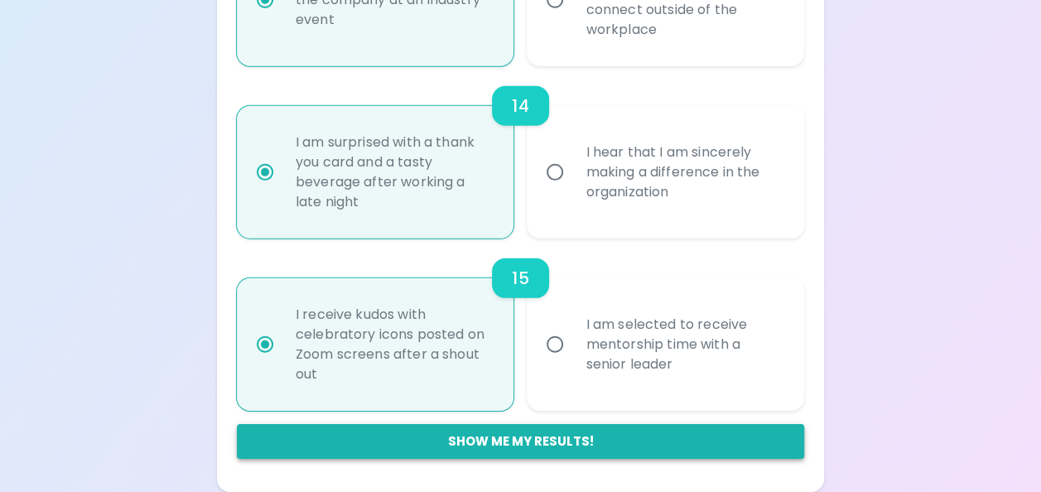
radio input "true"
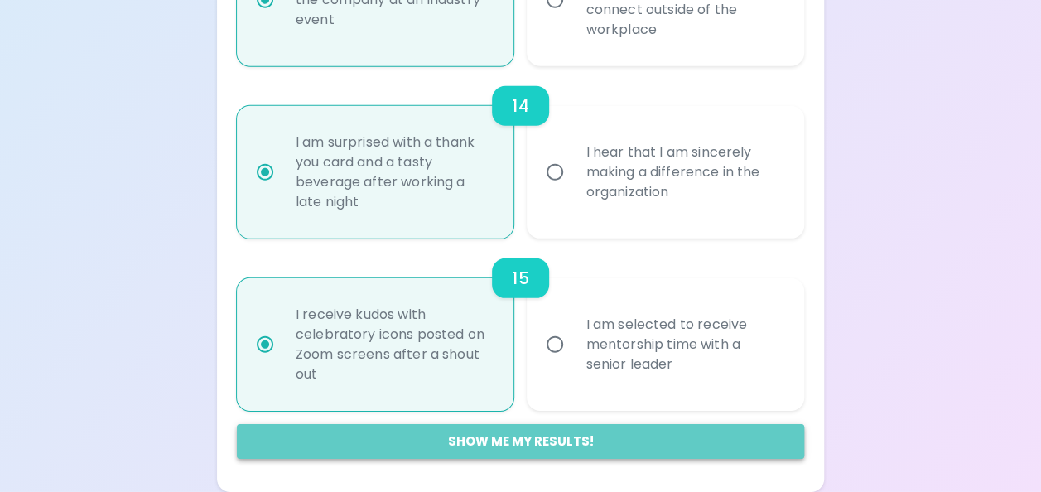
click at [381, 433] on button "Show me my results!" at bounding box center [520, 441] width 567 height 35
radio input "false"
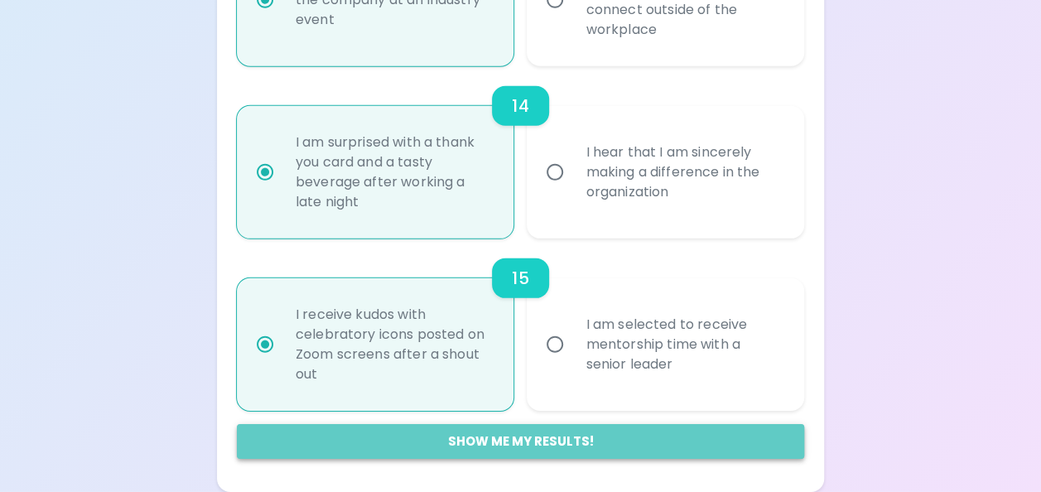
radio input "false"
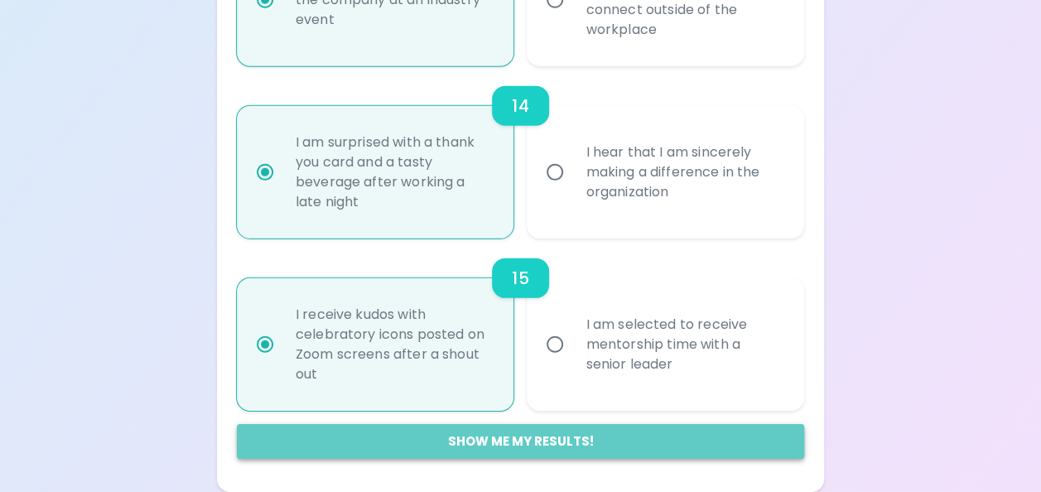
radio input "false"
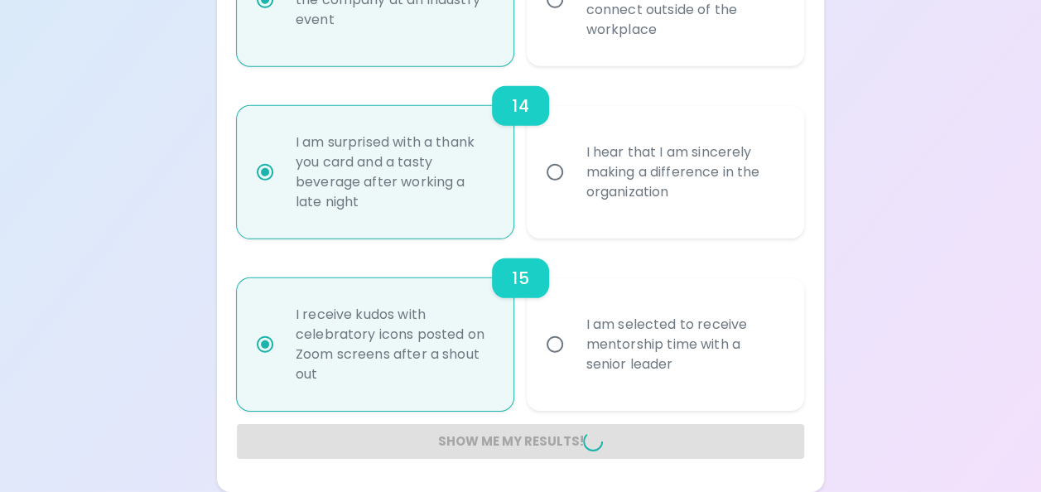
radio input "false"
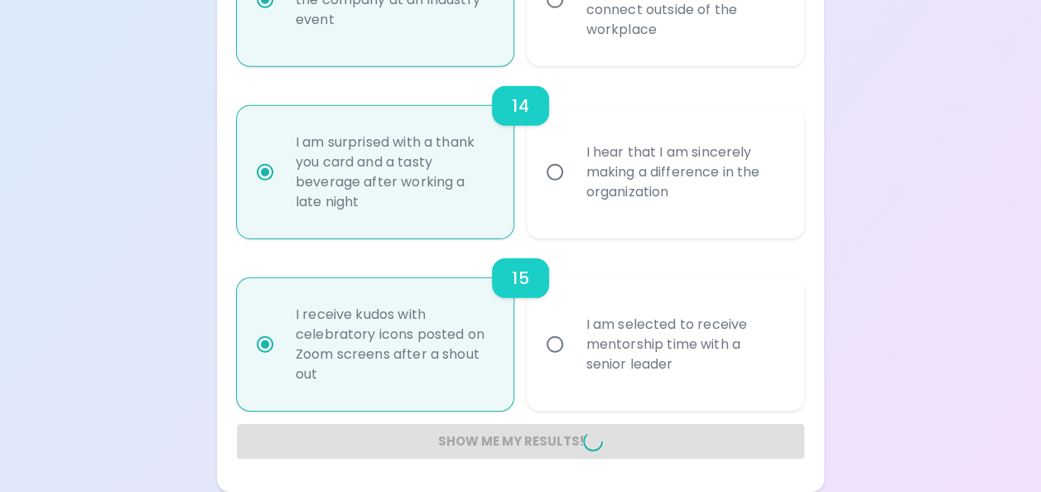
radio input "false"
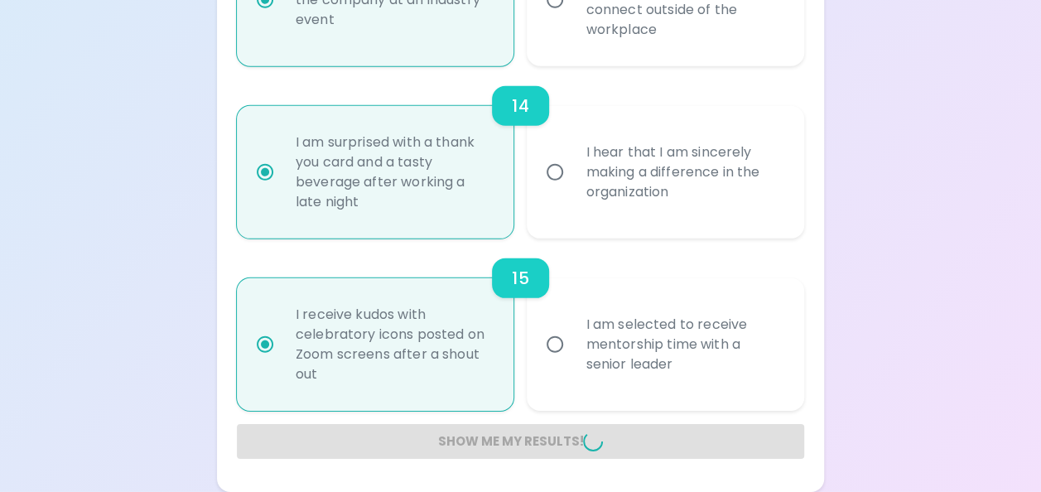
radio input "false"
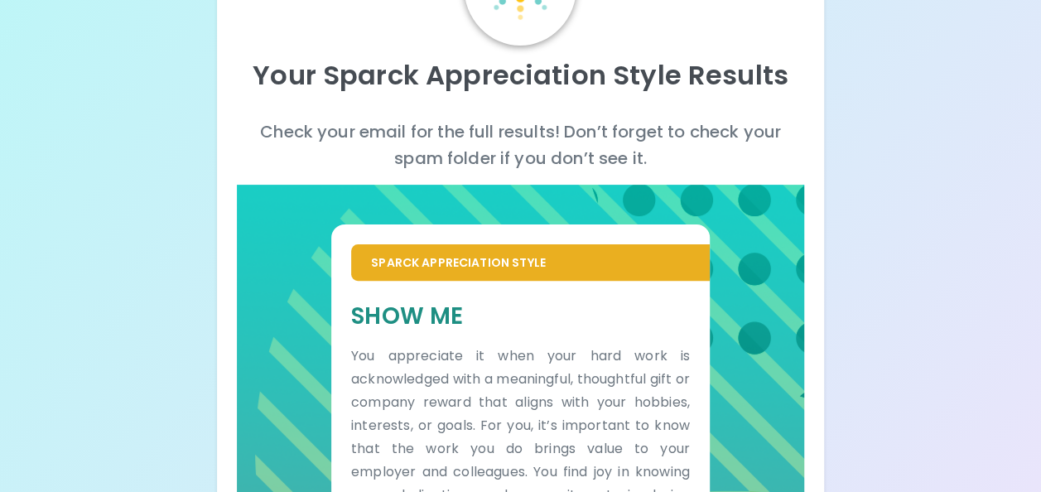
scroll to position [0, 0]
